Goal: Task Accomplishment & Management: Manage account settings

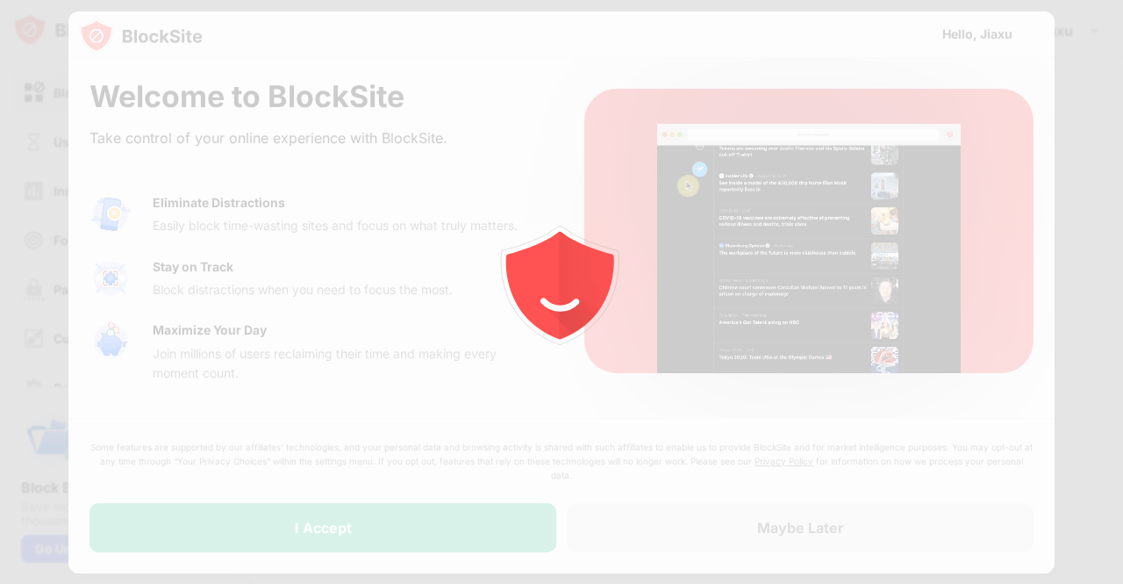
click at [476, 520] on div at bounding box center [561, 292] width 1123 height 584
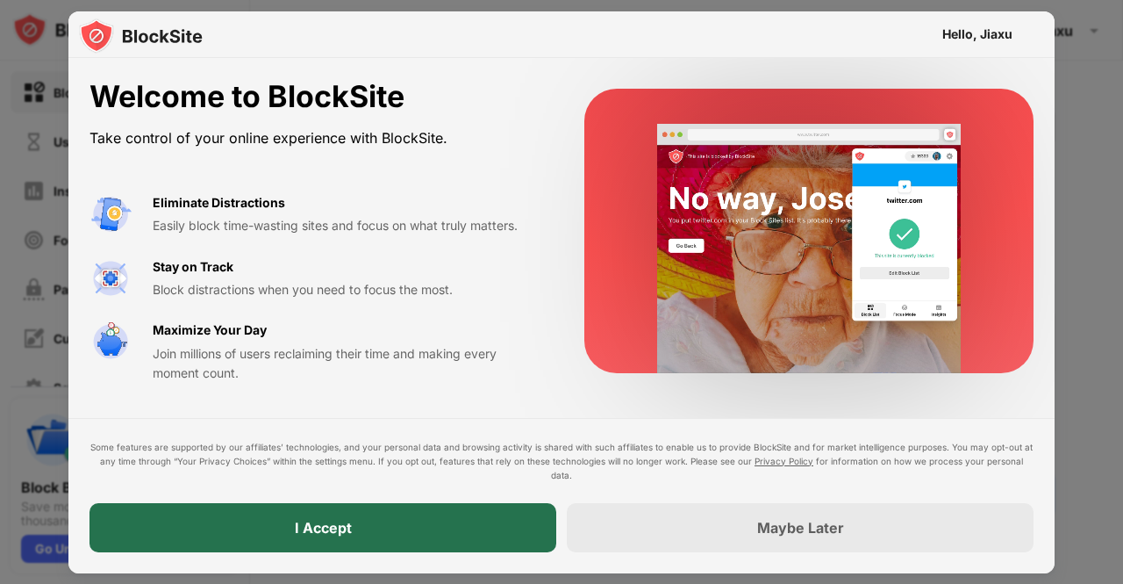
click at [476, 520] on div "I Accept" at bounding box center [323, 527] width 467 height 49
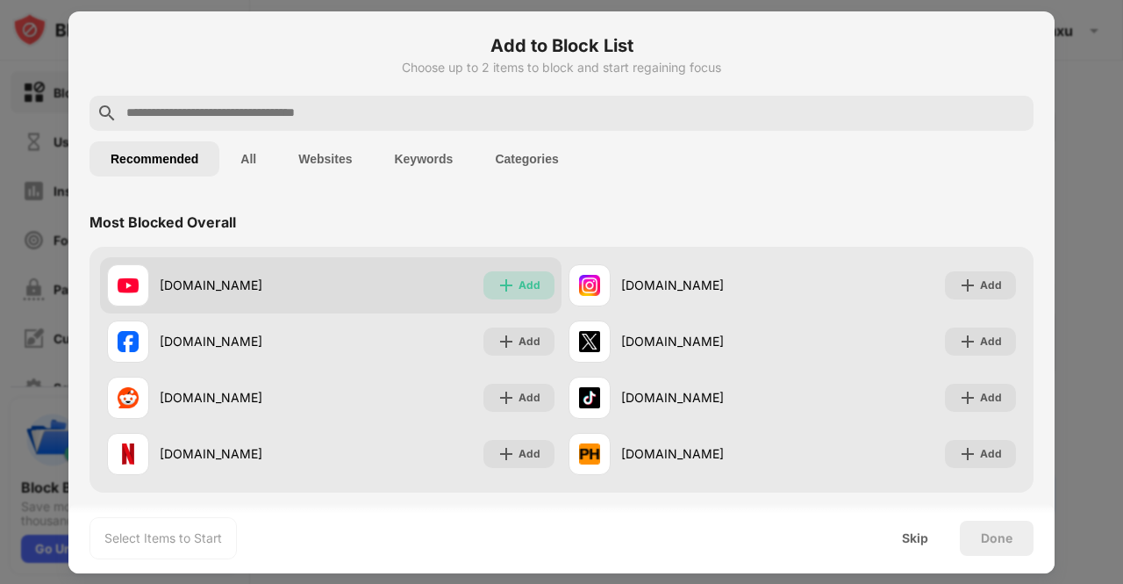
click at [523, 284] on div "Add" at bounding box center [530, 285] width 22 height 18
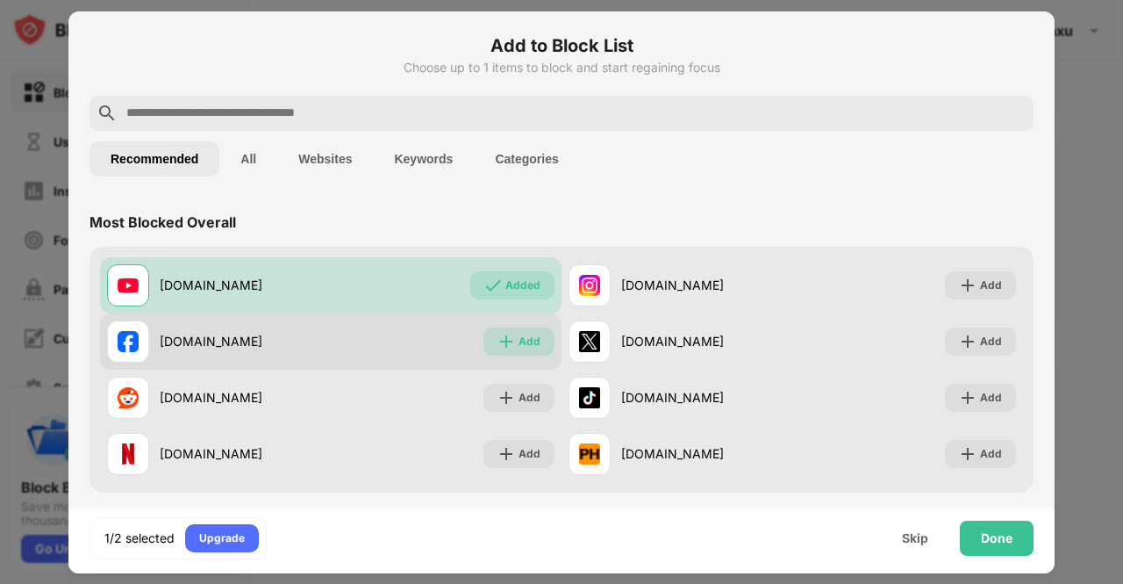
click at [519, 344] on div "Add" at bounding box center [530, 342] width 22 height 18
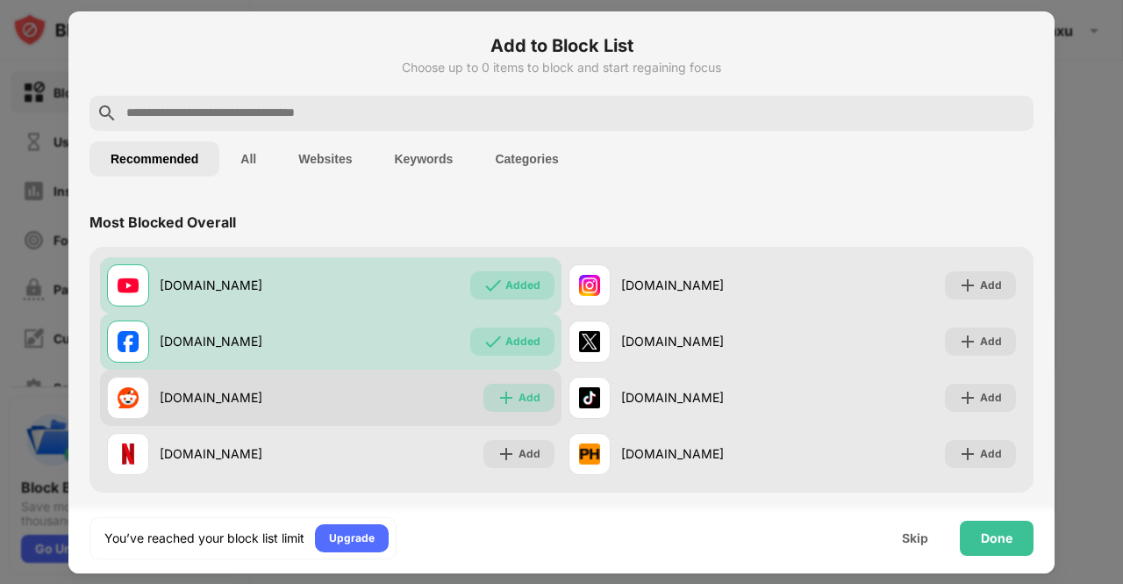
click at [506, 401] on img at bounding box center [507, 398] width 18 height 18
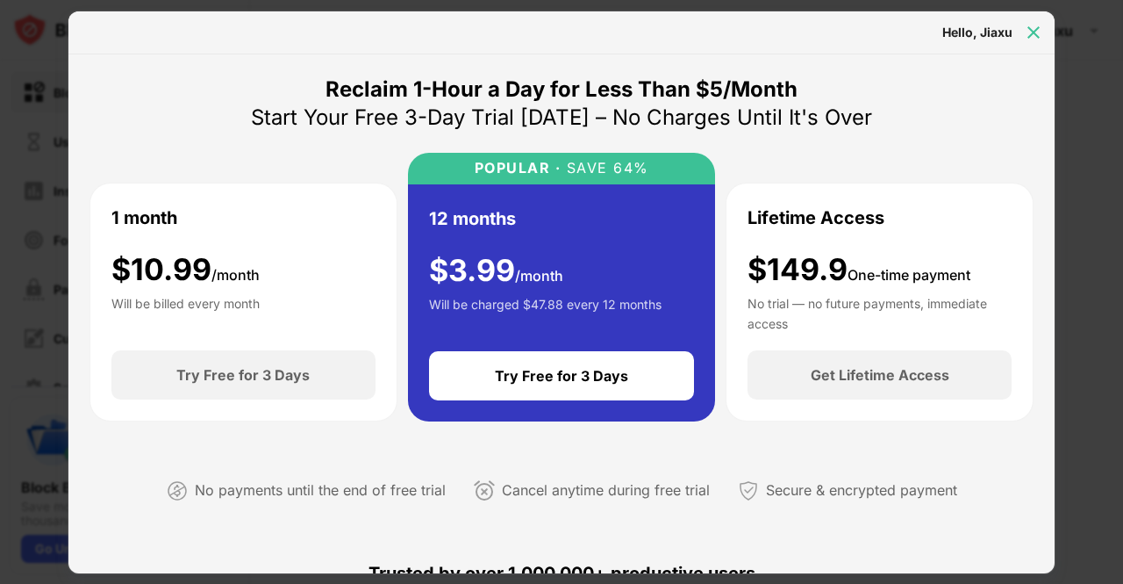
click at [1035, 24] on img at bounding box center [1034, 33] width 18 height 18
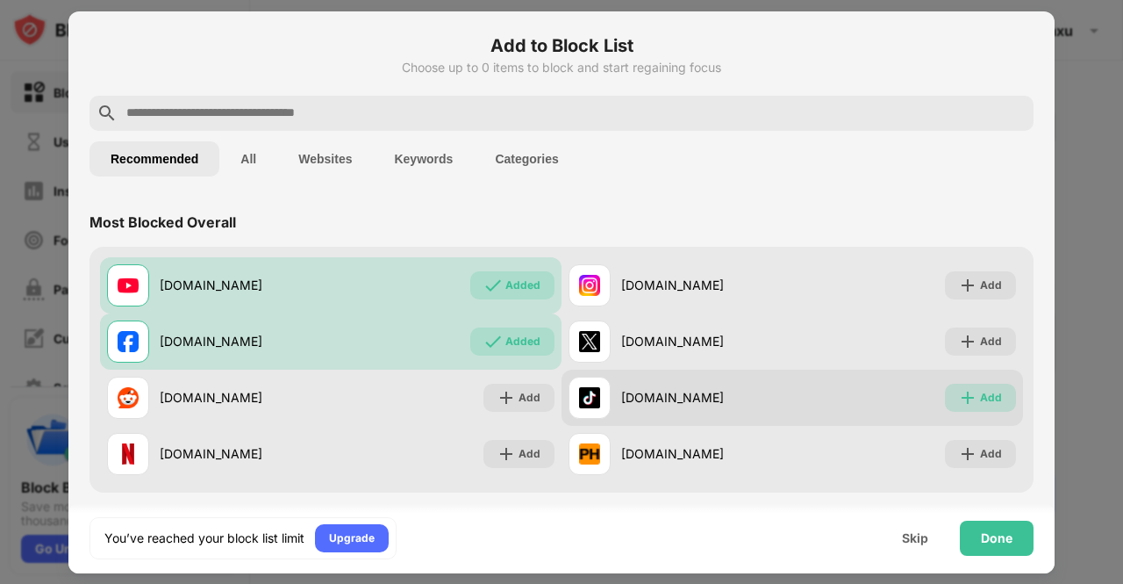
click at [983, 393] on div "Add" at bounding box center [991, 398] width 22 height 18
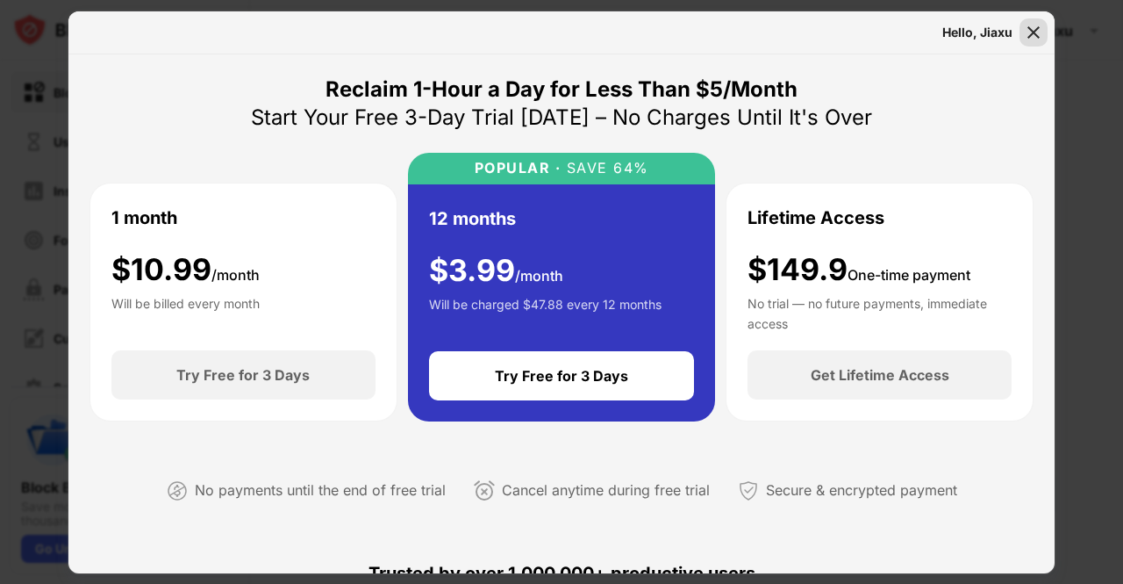
click at [1035, 34] on img at bounding box center [1034, 33] width 18 height 18
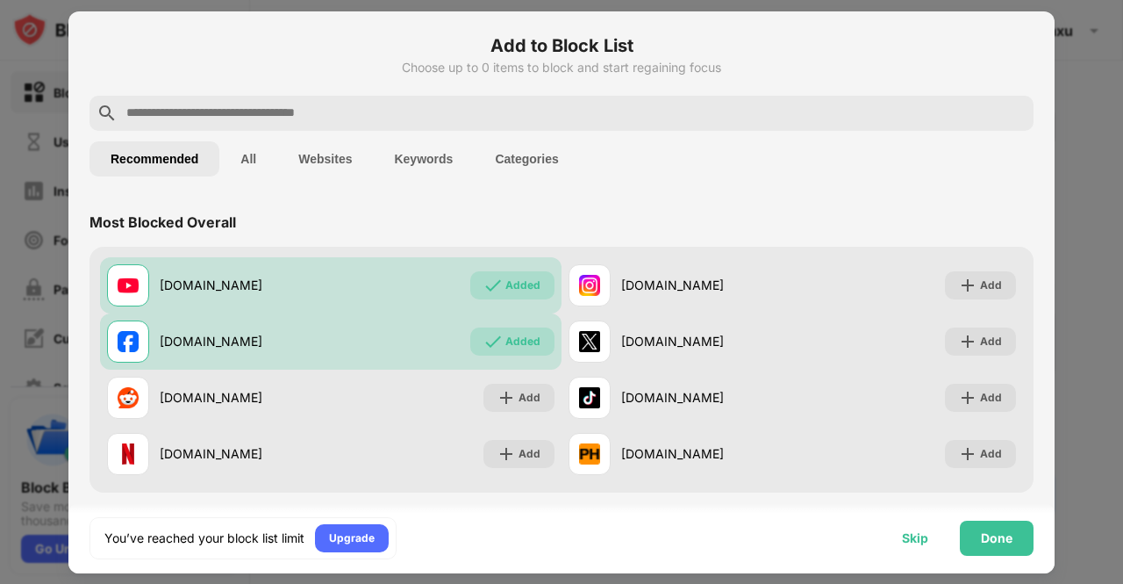
click at [918, 532] on div "Skip" at bounding box center [915, 538] width 26 height 14
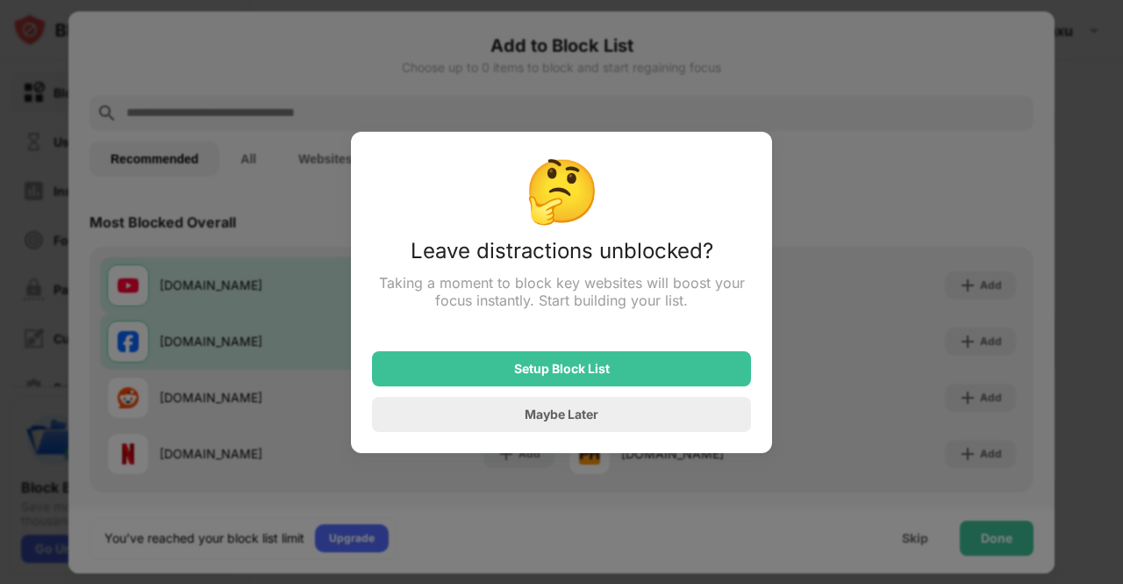
click at [978, 533] on div at bounding box center [561, 292] width 1123 height 584
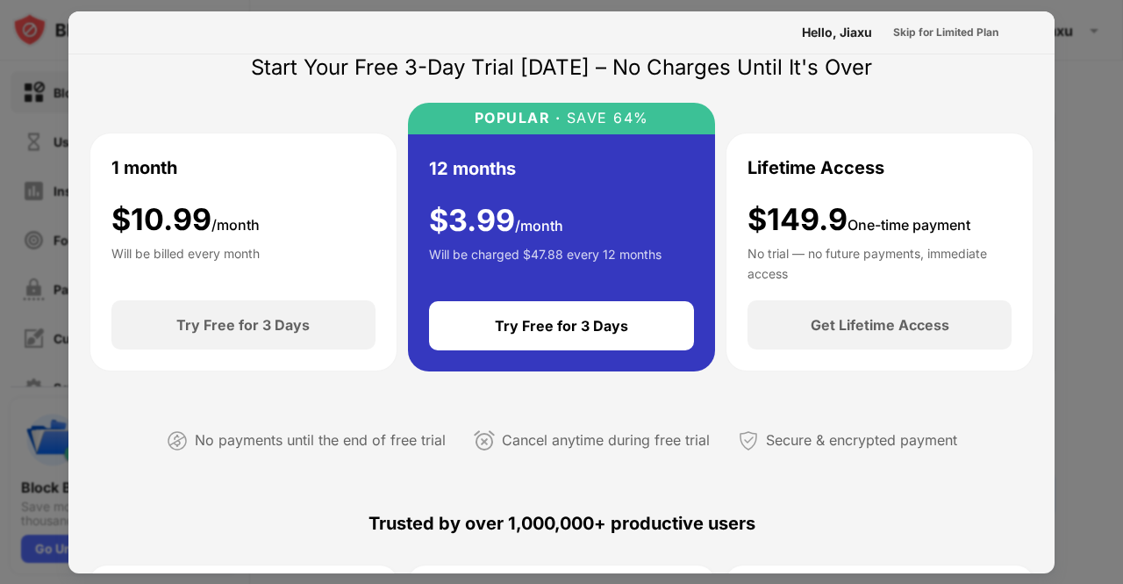
scroll to position [38, 0]
